Goal: Obtain resource: Download file/media

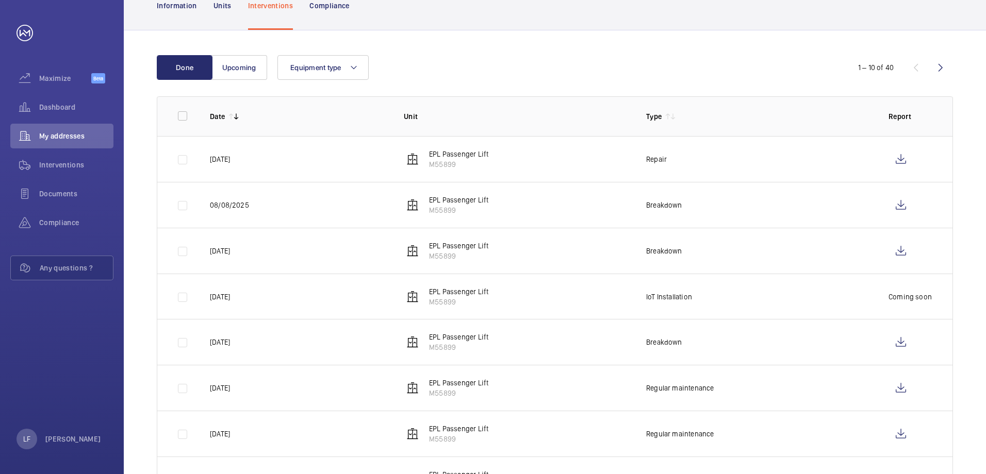
scroll to position [103, 0]
click at [903, 347] on wm-front-icon-button at bounding box center [900, 341] width 25 height 25
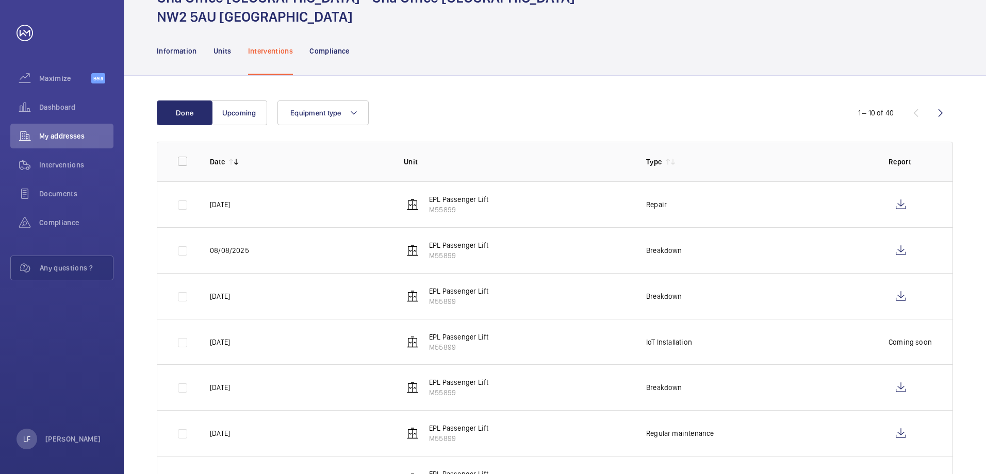
scroll to position [0, 0]
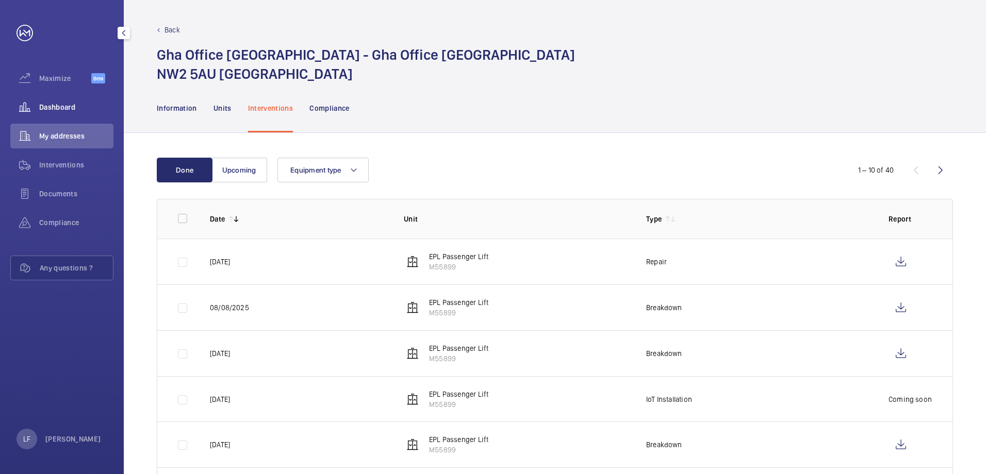
click at [36, 100] on wm-front-icon-button at bounding box center [24, 107] width 29 height 25
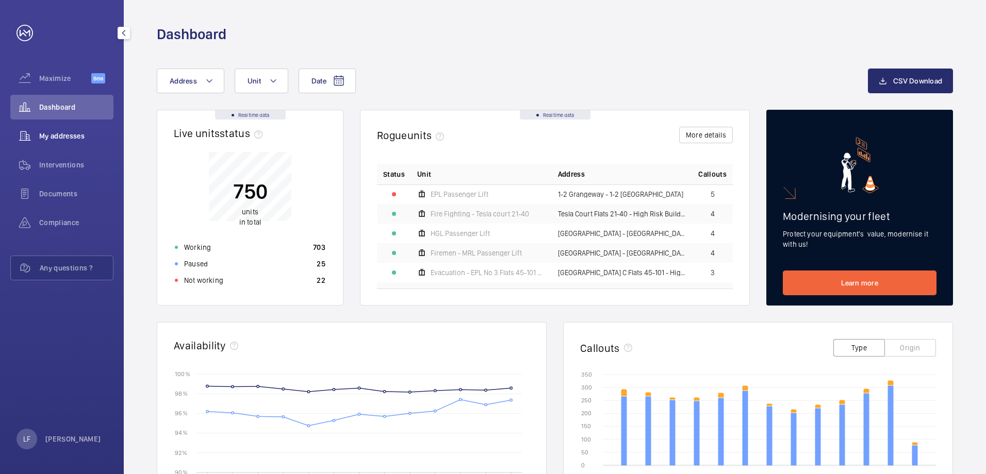
click at [85, 139] on span "My addresses" at bounding box center [76, 136] width 74 height 10
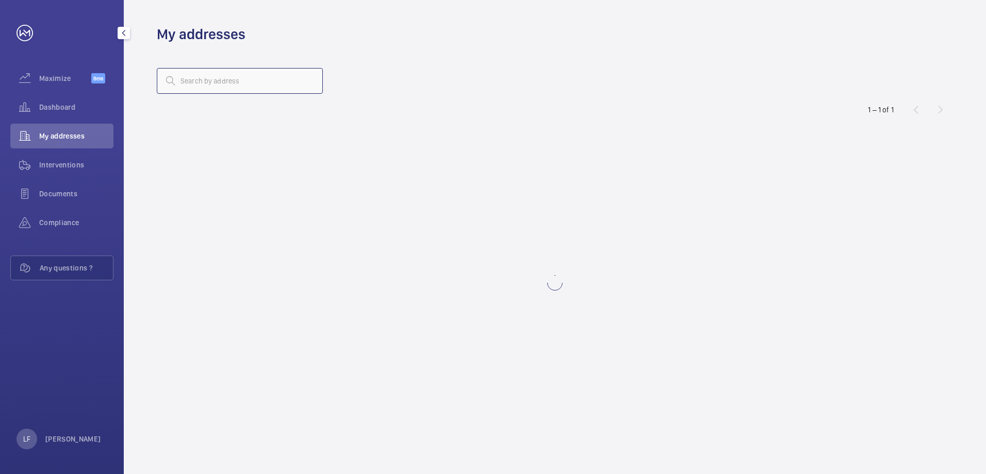
click at [233, 87] on input "text" at bounding box center [240, 81] width 166 height 26
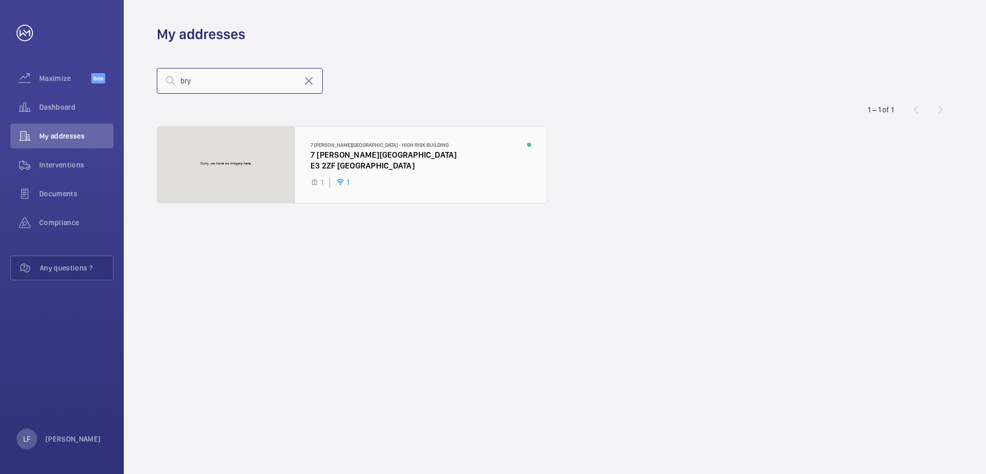
type input "bry"
click at [328, 156] on div at bounding box center [351, 165] width 389 height 76
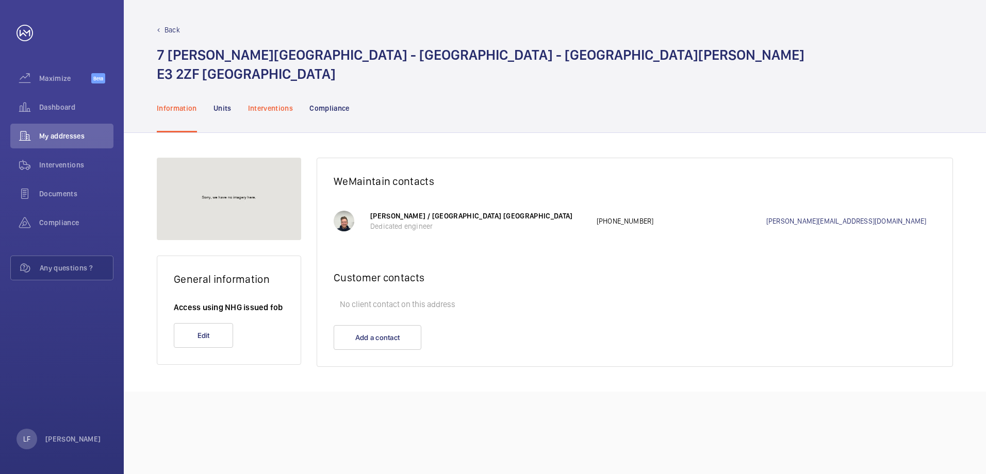
click at [265, 108] on p "Interventions" at bounding box center [270, 108] width 45 height 10
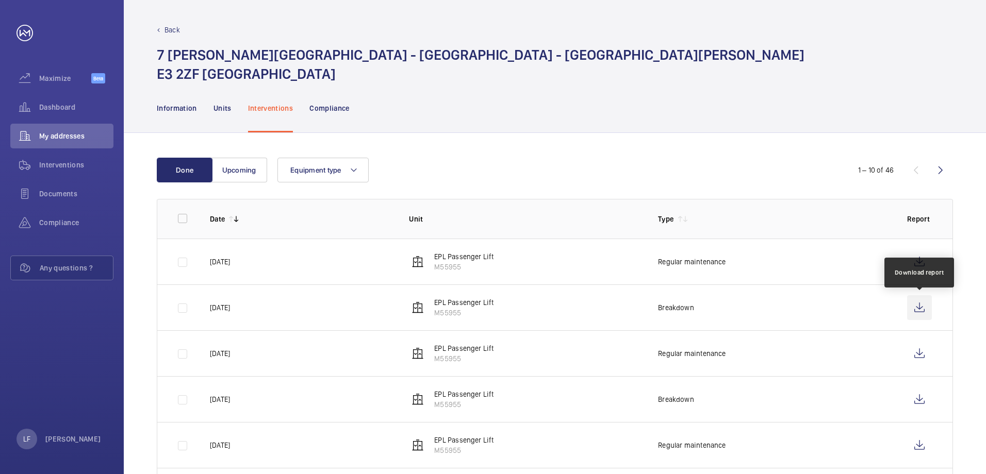
click at [911, 309] on wm-front-icon-button at bounding box center [919, 307] width 25 height 25
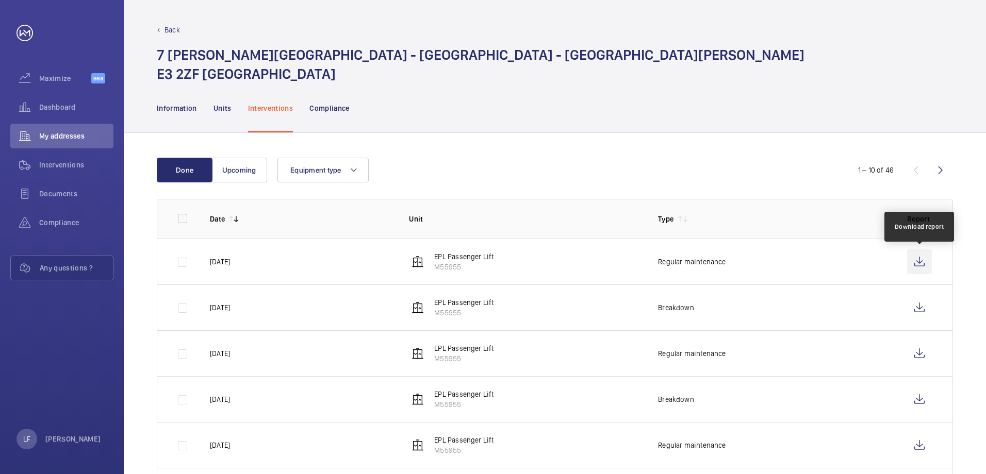
click at [911, 261] on wm-front-icon-button at bounding box center [919, 261] width 25 height 25
click at [186, 111] on p "Information" at bounding box center [177, 108] width 40 height 10
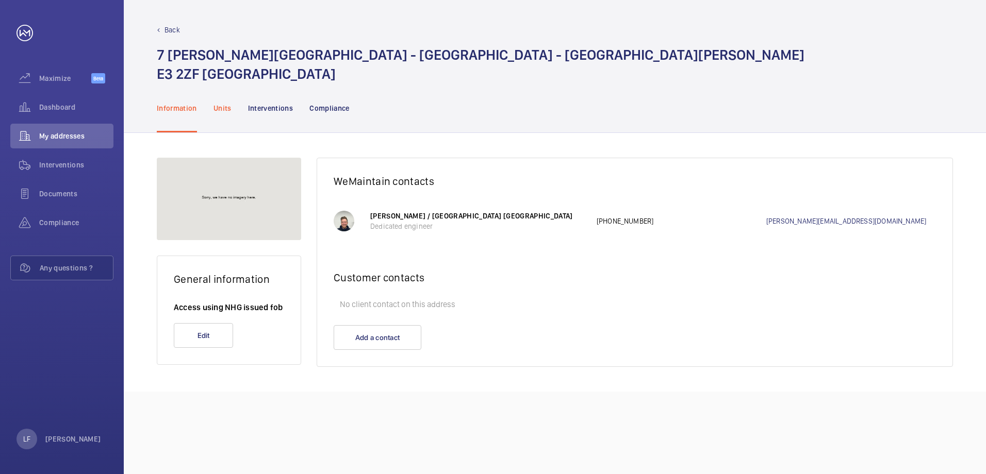
click at [219, 111] on p "Units" at bounding box center [222, 108] width 18 height 10
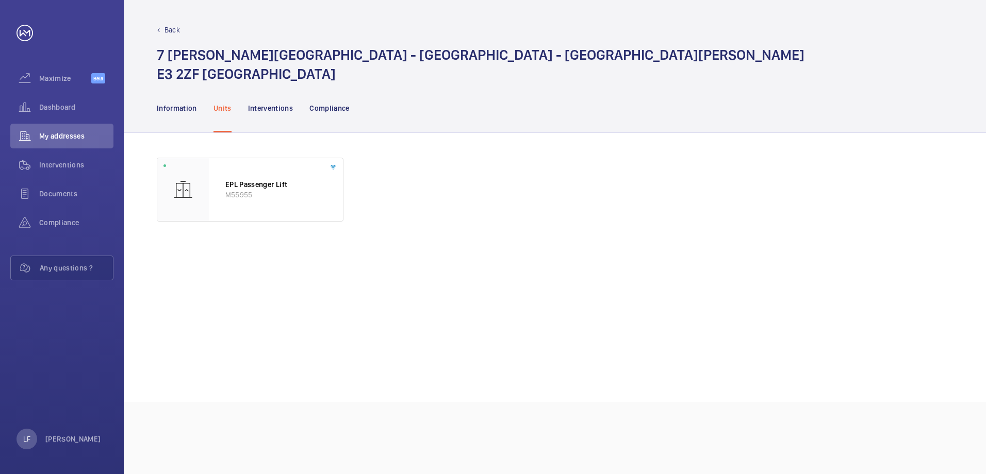
click at [244, 71] on h1 "[STREET_ADDRESS][PERSON_NAME][PERSON_NAME]" at bounding box center [480, 64] width 647 height 38
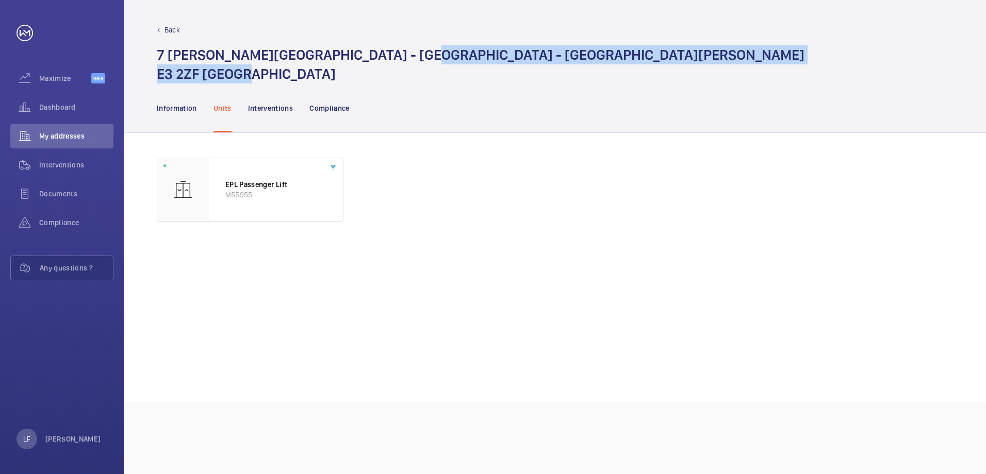
drag, startPoint x: 251, startPoint y: 74, endPoint x: 395, endPoint y: 45, distance: 147.2
click at [395, 45] on div "Back [STREET_ADDRESS][PERSON_NAME][PERSON_NAME]" at bounding box center [555, 54] width 796 height 59
drag, startPoint x: 395, startPoint y: 45, endPoint x: 402, endPoint y: 54, distance: 11.2
copy h1 "[STREET_ADDRESS][PERSON_NAME]"
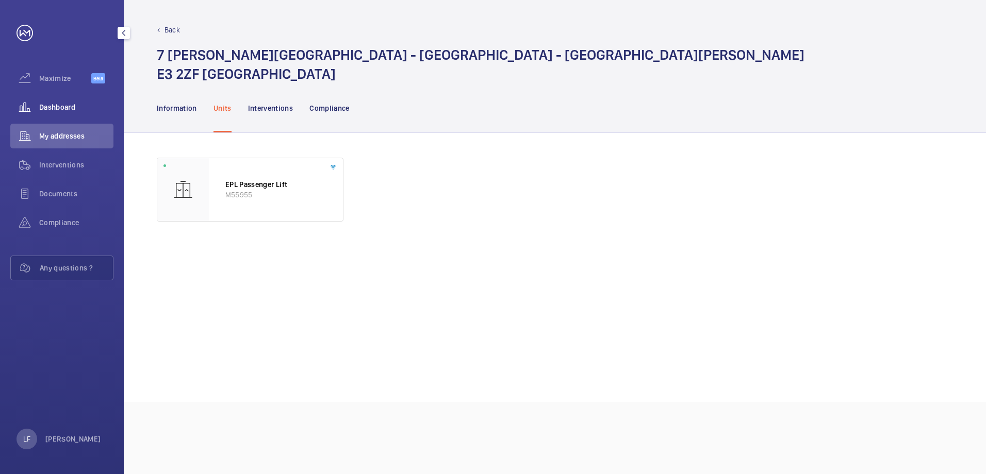
click at [58, 107] on span "Dashboard" at bounding box center [76, 107] width 74 height 10
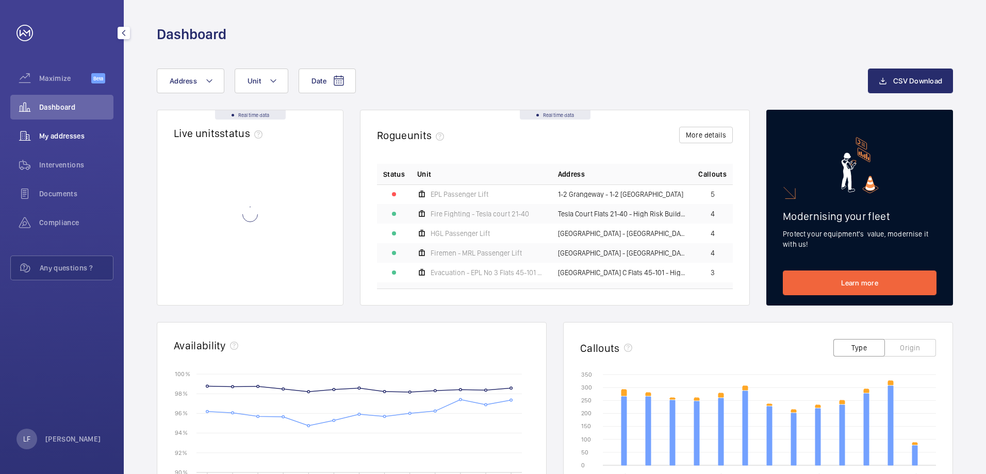
click at [53, 133] on span "My addresses" at bounding box center [76, 136] width 74 height 10
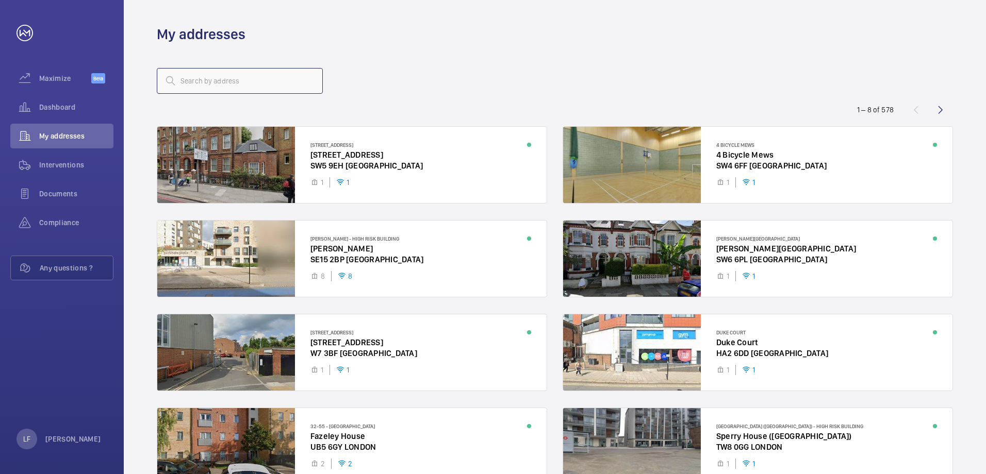
click at [196, 77] on input "text" at bounding box center [240, 81] width 166 height 26
click at [204, 82] on input "text" at bounding box center [240, 81] width 166 height 26
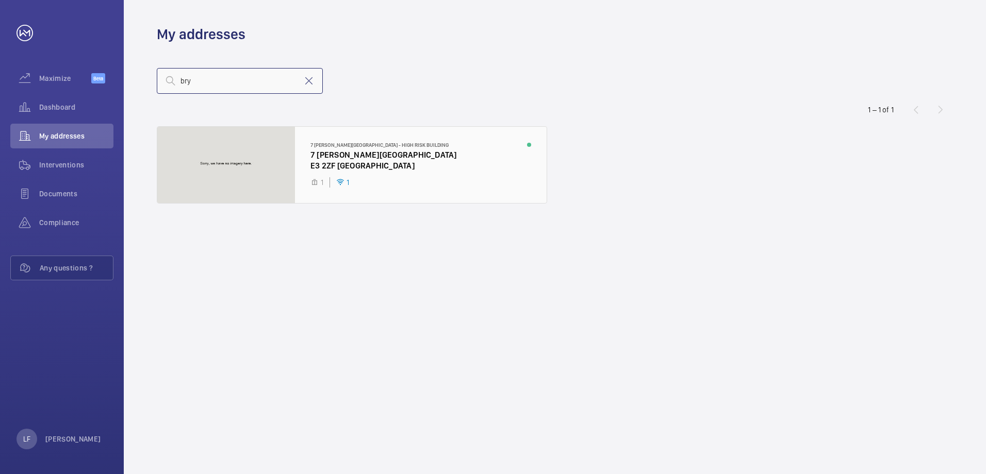
type input "bry"
click at [351, 157] on div at bounding box center [351, 165] width 389 height 76
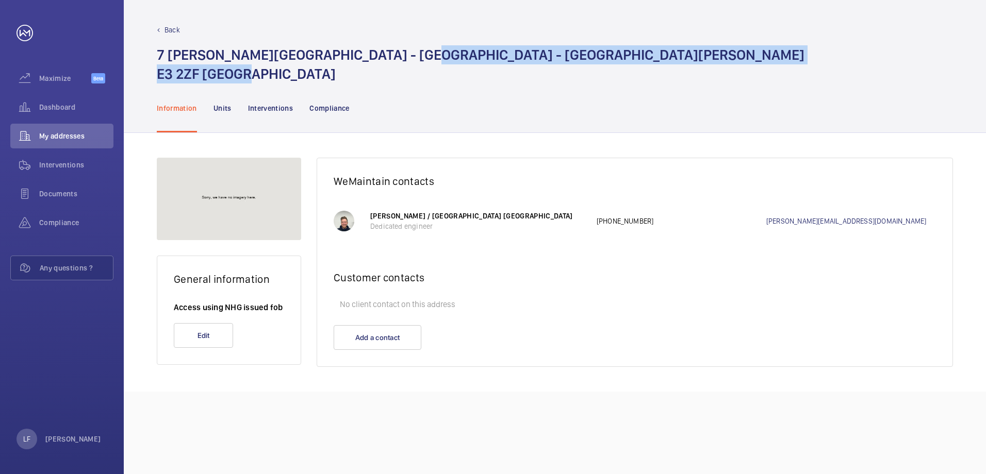
drag, startPoint x: 246, startPoint y: 73, endPoint x: 394, endPoint y: 49, distance: 149.4
click at [394, 49] on h1 "[STREET_ADDRESS][PERSON_NAME][PERSON_NAME]" at bounding box center [480, 64] width 647 height 38
click at [228, 114] on div "Units" at bounding box center [222, 107] width 18 height 49
